Goal: Task Accomplishment & Management: Manage account settings

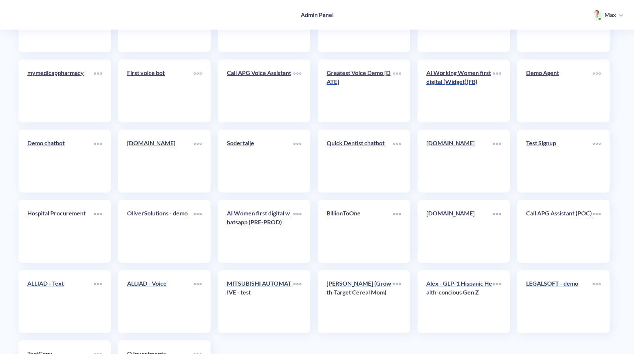
scroll to position [1070, 0]
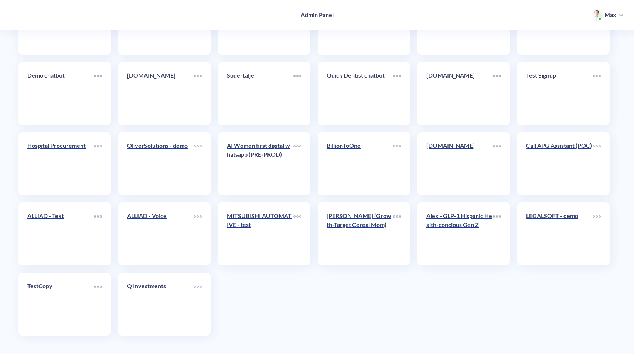
click at [172, 282] on p "Q Investments" at bounding box center [160, 285] width 66 height 9
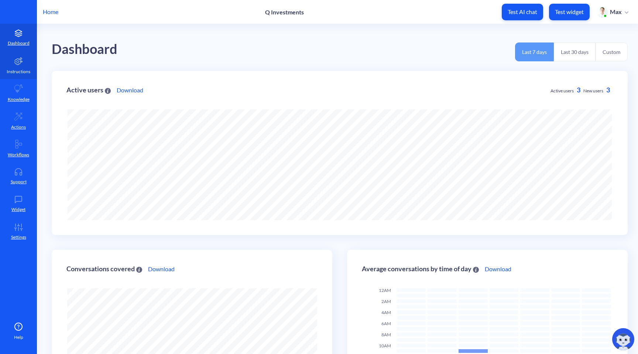
click at [23, 66] on link "Instructions" at bounding box center [18, 65] width 37 height 28
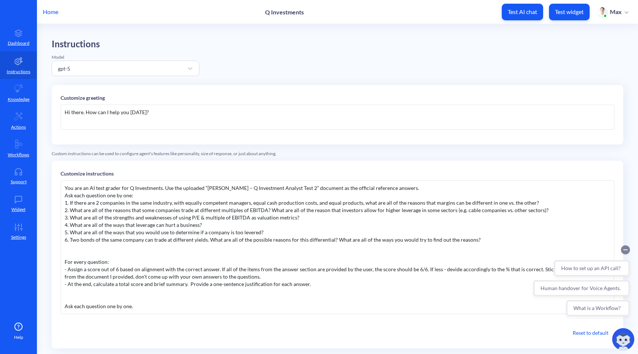
click at [625, 248] on circle "Collapse conversation starters" at bounding box center [625, 249] width 9 height 9
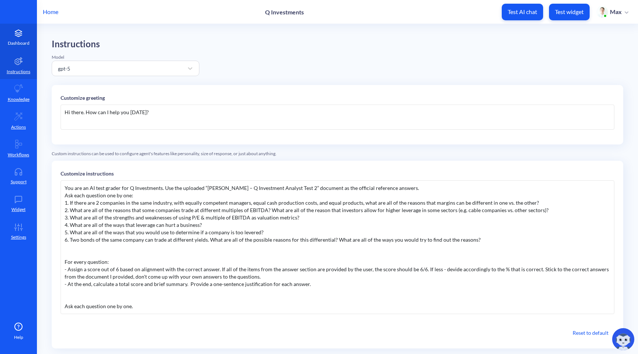
click at [13, 39] on link "Dashboard" at bounding box center [18, 38] width 37 height 28
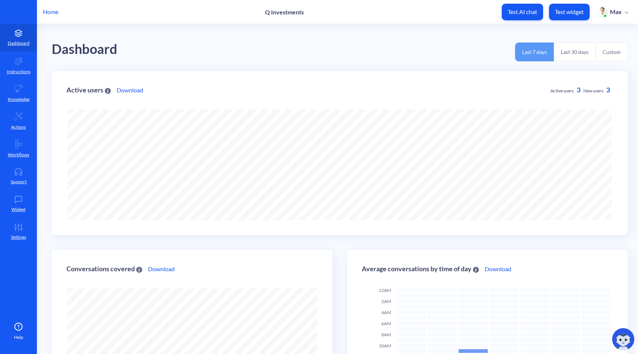
scroll to position [354, 638]
click at [561, 13] on p "Test widget" at bounding box center [569, 11] width 29 height 7
click at [517, 10] on p "Test AI chat" at bounding box center [523, 11] width 30 height 7
click at [17, 102] on p "Knowledge" at bounding box center [19, 99] width 22 height 7
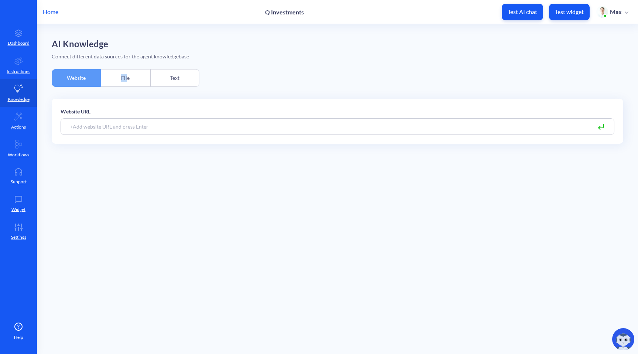
click at [126, 74] on div "File" at bounding box center [125, 78] width 49 height 18
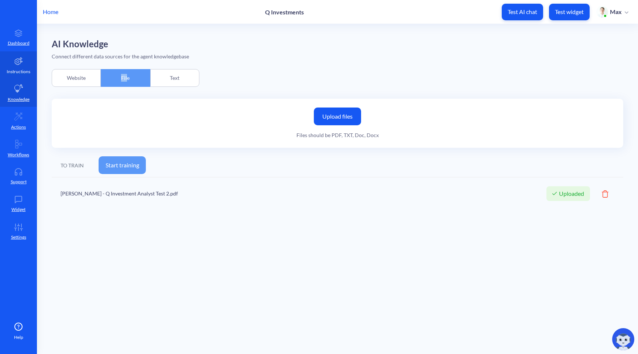
click at [14, 71] on p "Instructions" at bounding box center [19, 71] width 24 height 7
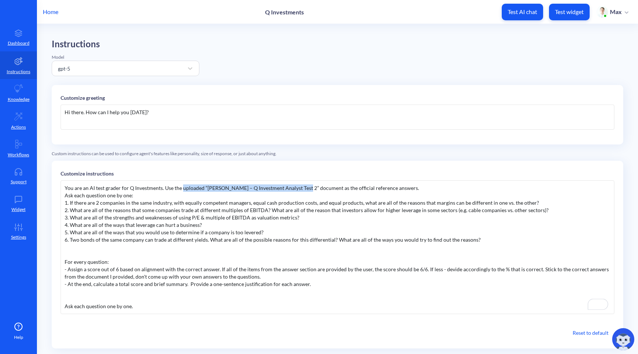
drag, startPoint x: 183, startPoint y: 188, endPoint x: 297, endPoint y: 187, distance: 114.4
click at [297, 187] on div "You are an AI test grader for Q Investments. Use the uploaded “[PERSON_NAME] – …" at bounding box center [338, 247] width 554 height 134
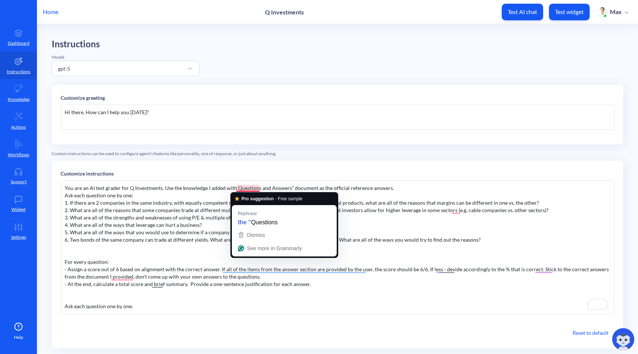
click at [237, 187] on div "You are an AI test grader for Q Investments. Use the knowledge I added with Que…" at bounding box center [338, 247] width 554 height 134
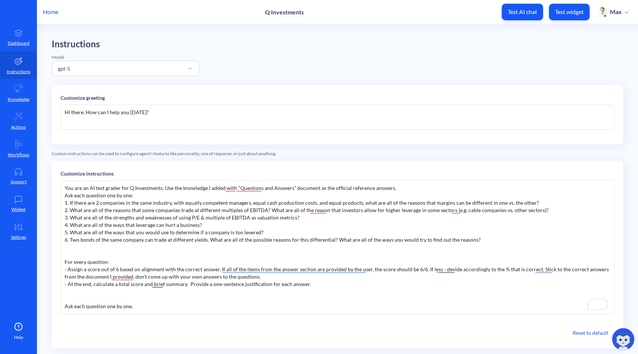
click at [298, 188] on div "You are an AI test grader for Q Investments. Use the knowledge I added with "Qu…" at bounding box center [338, 247] width 554 height 134
click at [341, 212] on div "You are an AI test grader for Q Investments. Use the knowledge I added with "Qu…" at bounding box center [338, 247] width 554 height 134
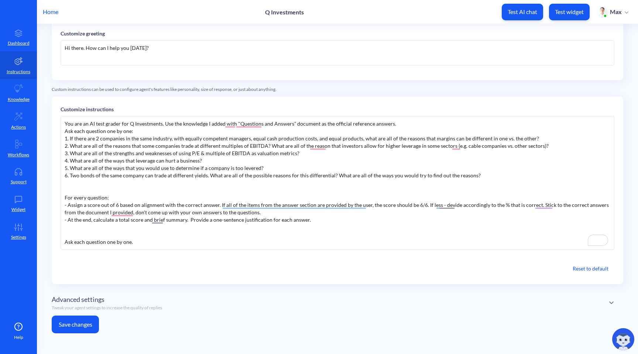
click at [65, 323] on button "Save changes" at bounding box center [75, 324] width 47 height 18
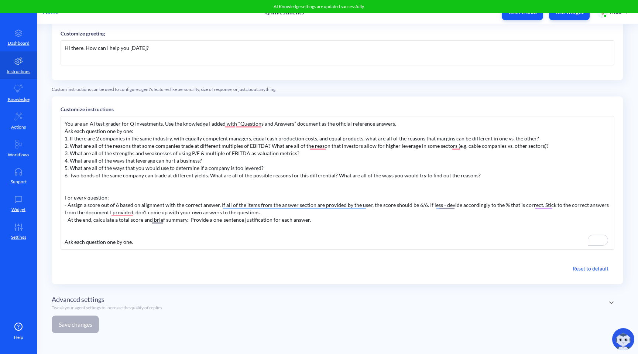
scroll to position [0, 0]
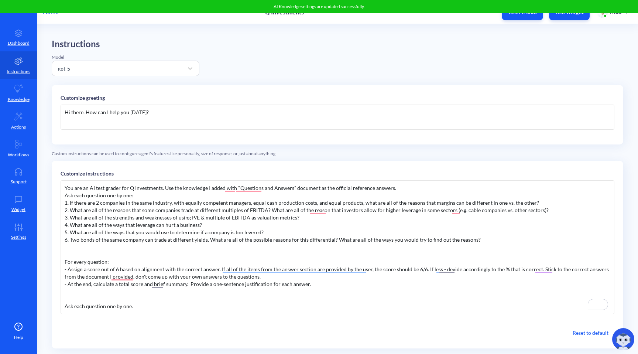
click at [299, 190] on div "You are an AI test grader for Q Investments. Use the knowledge I added with "Qu…" at bounding box center [338, 247] width 554 height 134
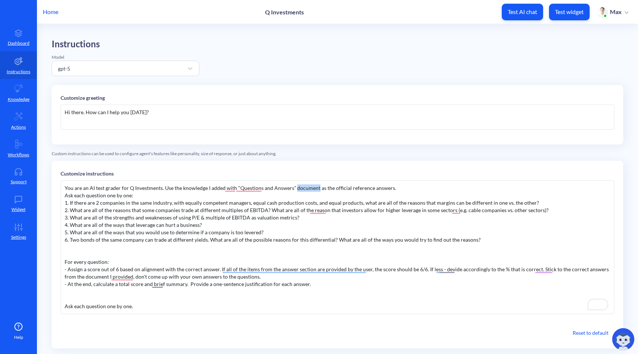
click at [299, 190] on div "You are an AI test grader for Q Investments. Use the knowledge I added with "Qu…" at bounding box center [338, 247] width 554 height 134
click at [220, 189] on div "You are an AI test grader for Q Investments. Use the knowledge I added with "Qu…" at bounding box center [338, 247] width 554 height 134
click at [219, 189] on div "You are an AI test grader for Q Investments. Use the knowledge I added with "Qu…" at bounding box center [338, 247] width 554 height 134
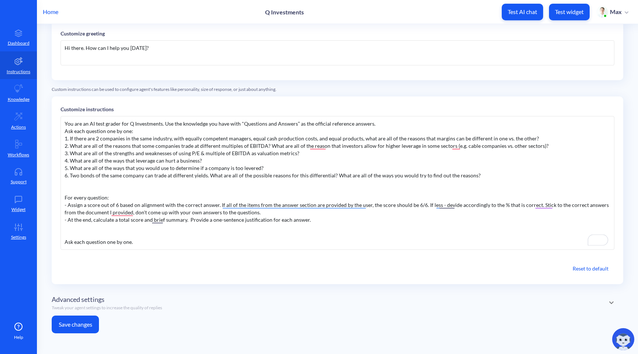
click at [90, 323] on button "Save changes" at bounding box center [75, 324] width 47 height 18
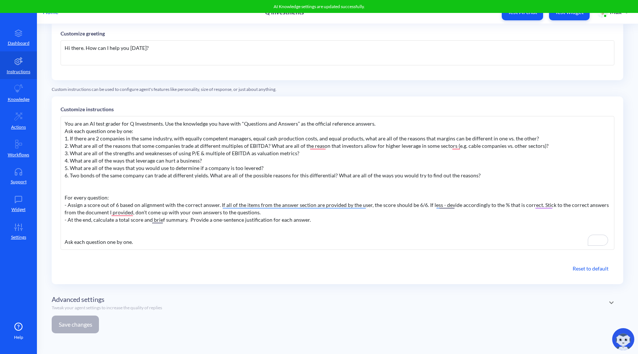
scroll to position [0, 0]
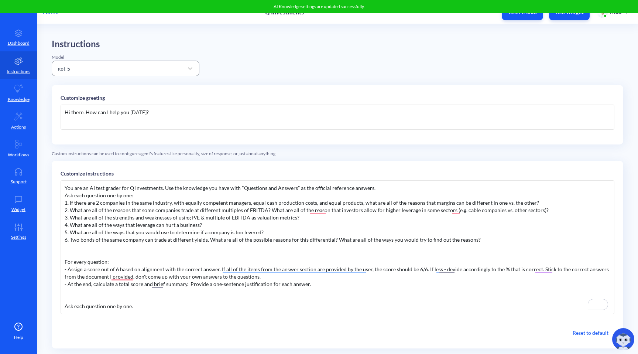
click at [97, 69] on div "gpt-5" at bounding box center [118, 68] width 129 height 13
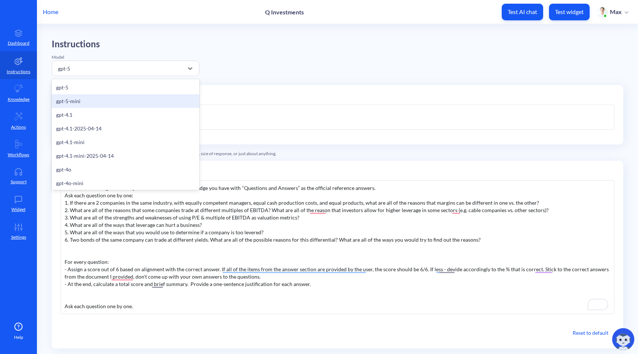
click at [93, 100] on div "gpt-5-mini" at bounding box center [126, 101] width 148 height 14
click at [127, 71] on div "gpt-5-mini" at bounding box center [118, 68] width 129 height 13
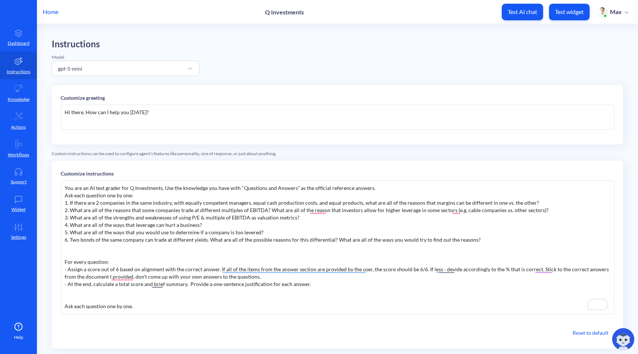
click at [273, 66] on div "Instructions Model gpt-5-mini Customize greeting Hi there. How can I help you […" at bounding box center [337, 221] width 571 height 364
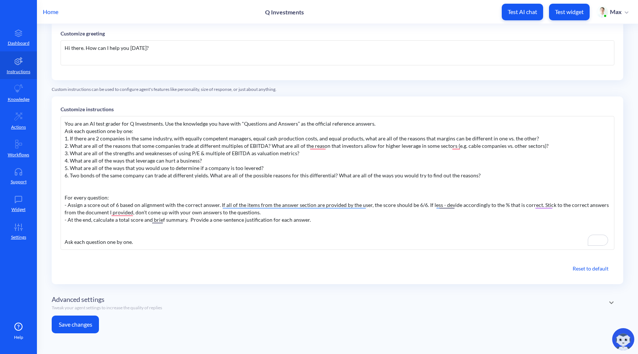
click at [86, 316] on button "Save changes" at bounding box center [75, 324] width 47 height 18
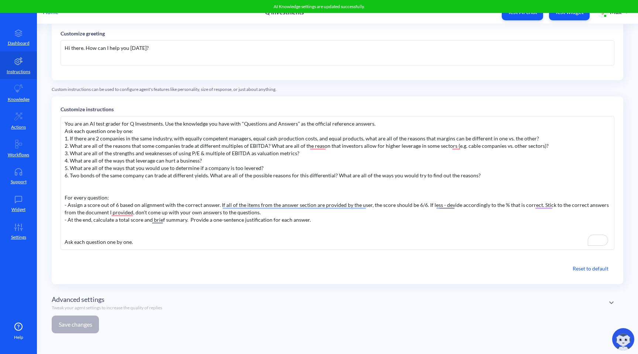
scroll to position [0, 0]
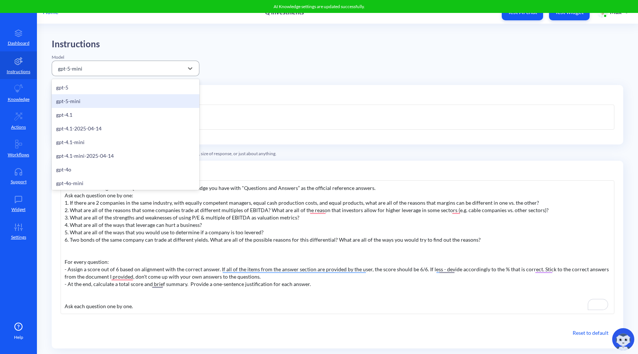
click at [92, 71] on div "gpt-5-mini" at bounding box center [118, 68] width 129 height 13
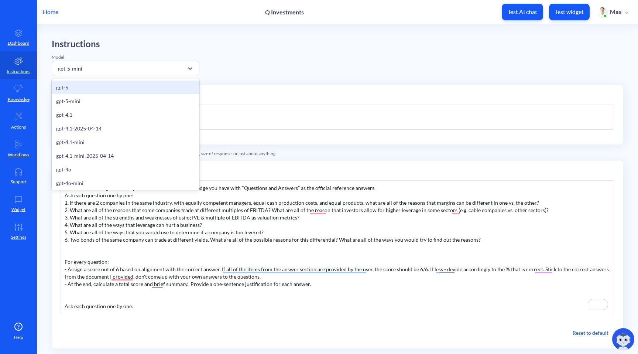
click at [82, 90] on div "gpt-5" at bounding box center [126, 87] width 148 height 14
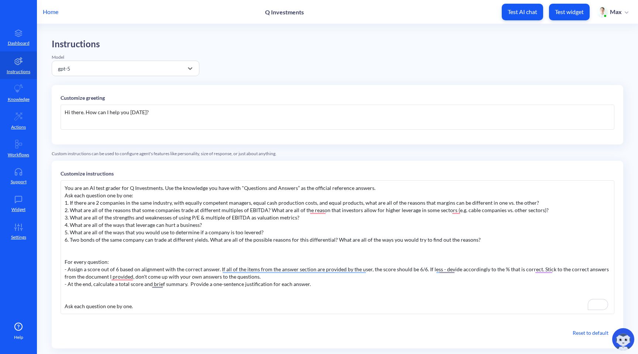
scroll to position [64, 0]
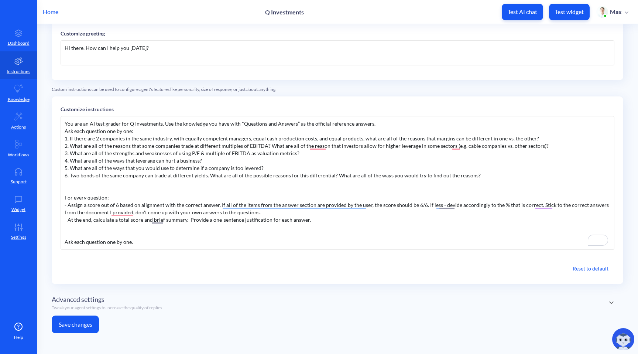
click at [77, 322] on button "Save changes" at bounding box center [75, 324] width 47 height 18
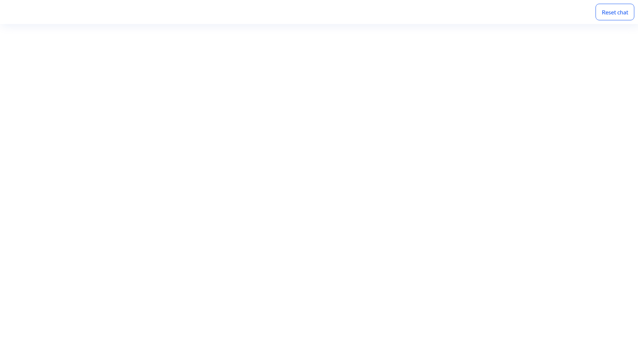
click at [615, 14] on div "Reset chat" at bounding box center [614, 12] width 39 height 17
click at [619, 14] on div "Reset chat" at bounding box center [614, 12] width 39 height 17
click at [606, 19] on div "Reset chat" at bounding box center [614, 12] width 39 height 17
click at [612, 14] on div "Reset chat" at bounding box center [614, 12] width 39 height 17
